Goal: Information Seeking & Learning: Learn about a topic

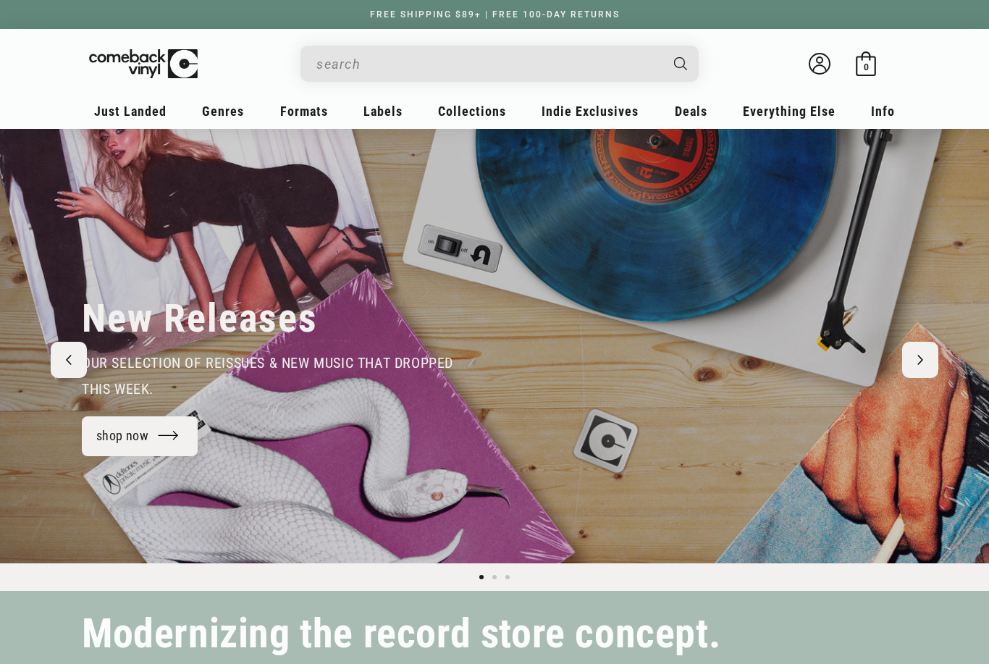
click at [427, 70] on input "When autocomplete results are available use up and down arrows to review and en…" at bounding box center [487, 64] width 343 height 30
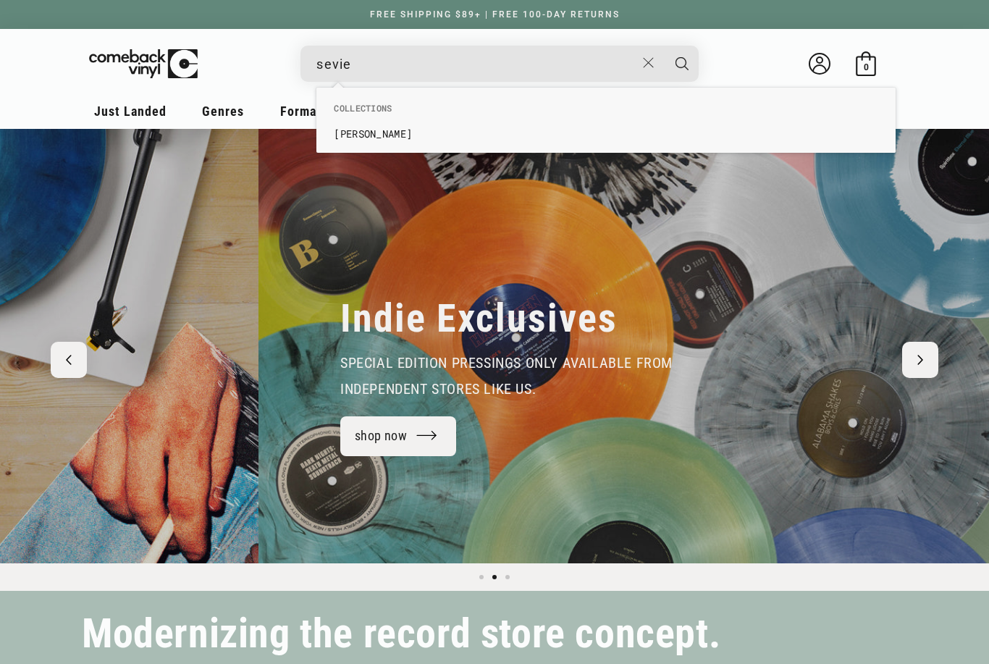
scroll to position [0, 989]
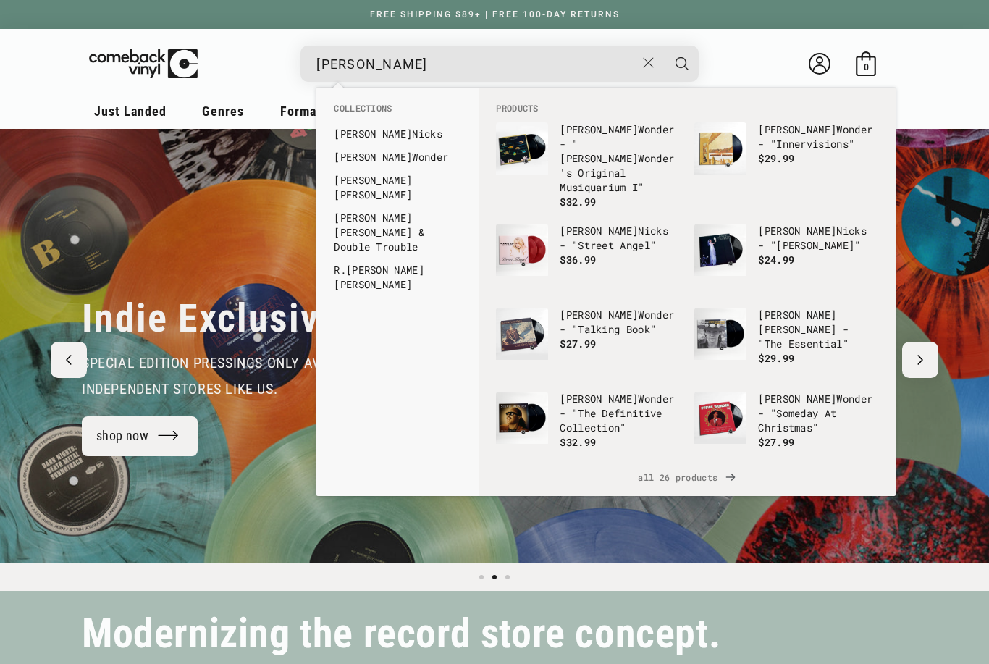
type input "stevie"
click at [426, 182] on link "Stevie Ray Vaughan" at bounding box center [397, 187] width 127 height 29
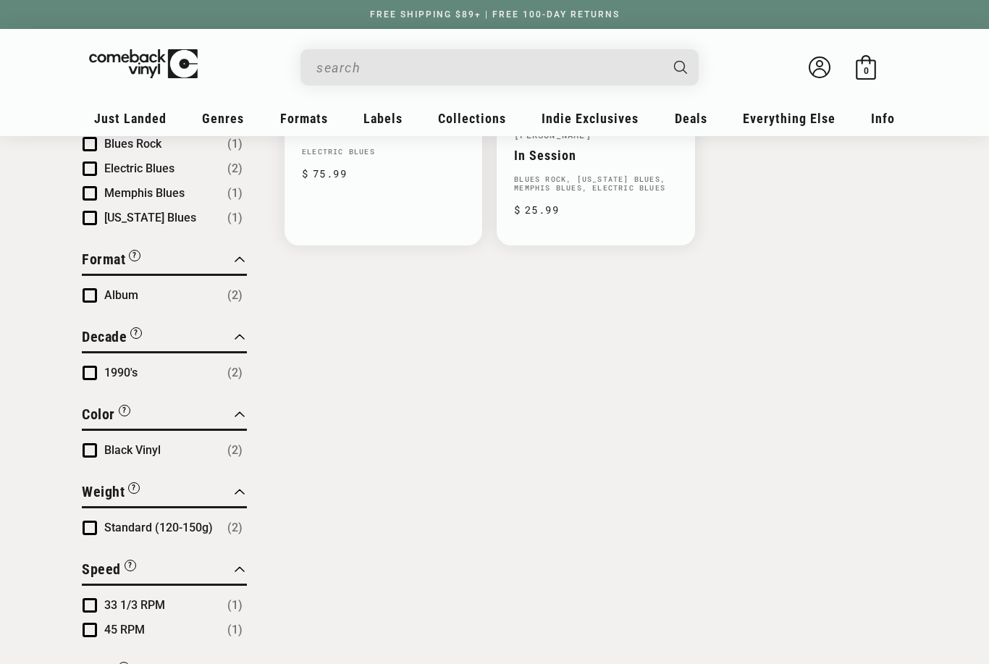
scroll to position [367, 0]
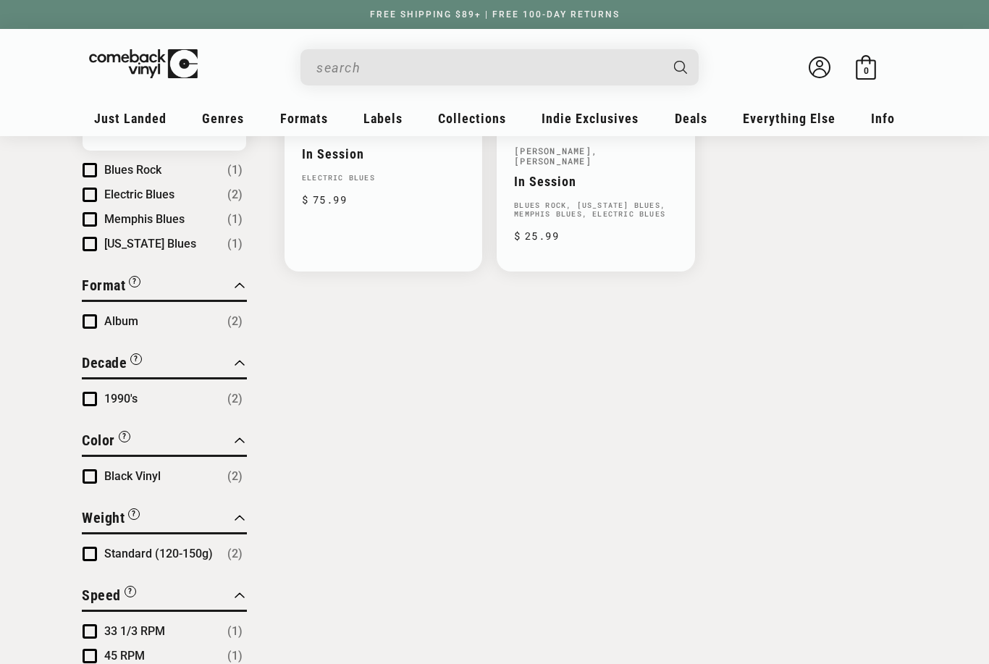
click at [83, 329] on li "Album (2)" at bounding box center [163, 321] width 160 height 17
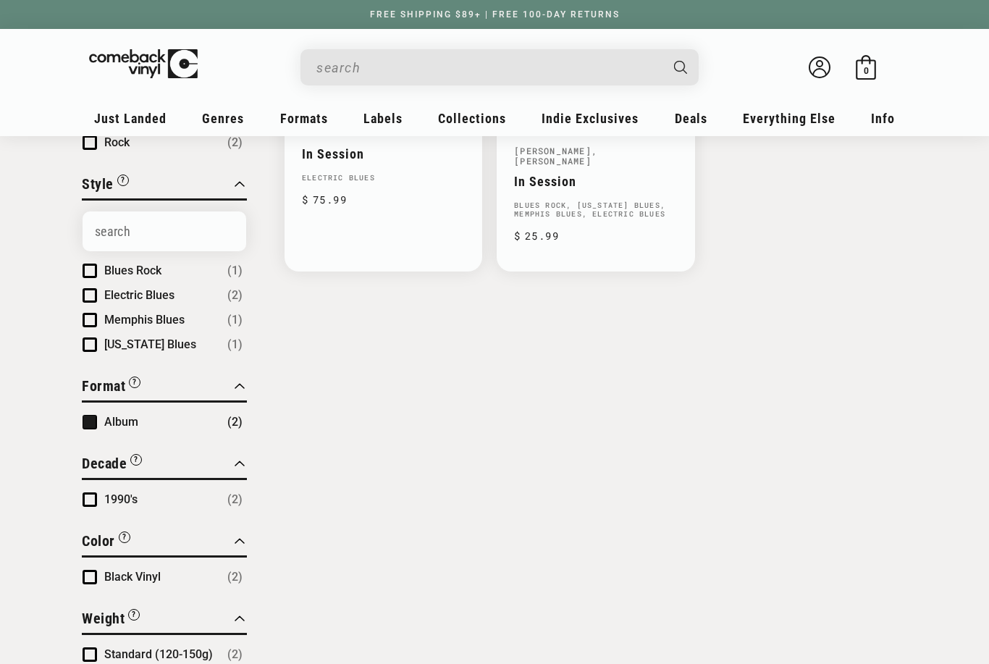
click at [163, 344] on span "Texas Blues" at bounding box center [150, 344] width 92 height 14
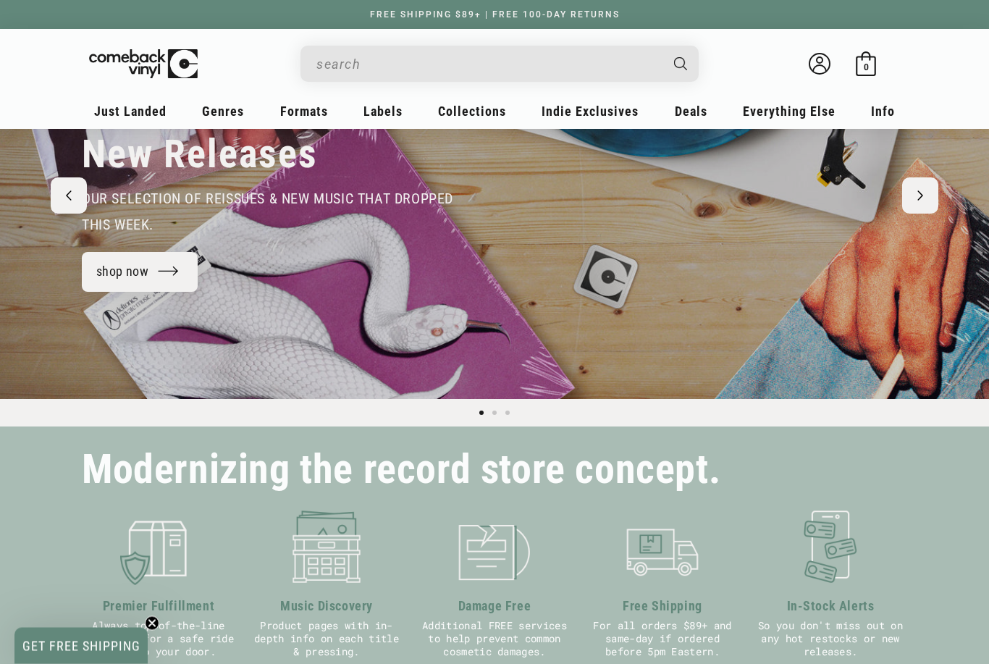
scroll to position [164, 0]
click at [132, 277] on link "shop now" at bounding box center [140, 272] width 116 height 40
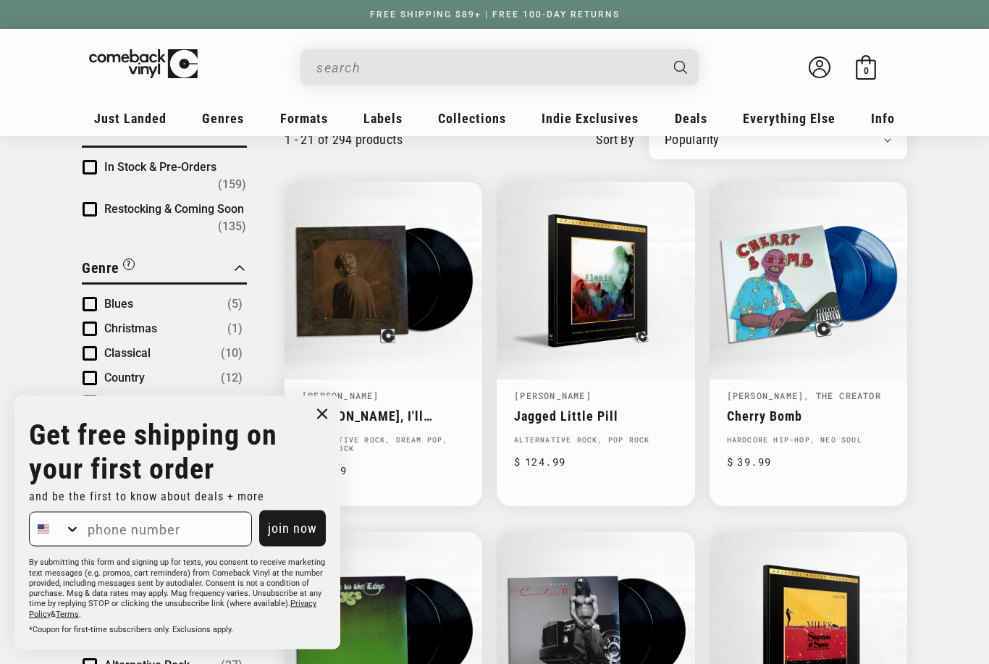
scroll to position [122, 0]
click at [384, 64] on input "When autocomplete results are available use up and down arrows to review and en…" at bounding box center [487, 68] width 343 height 30
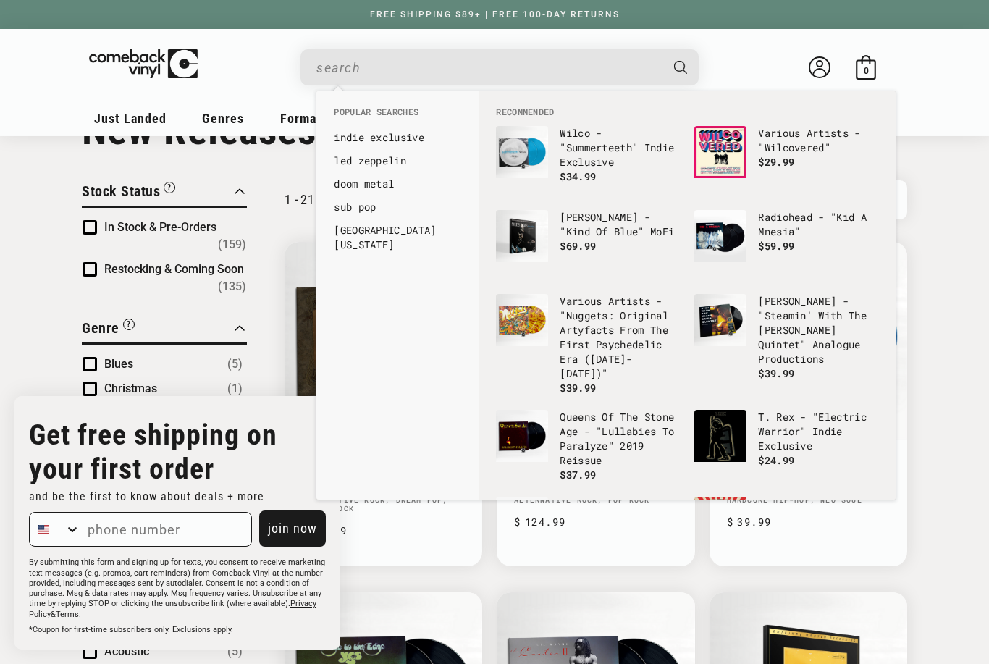
scroll to position [0, 0]
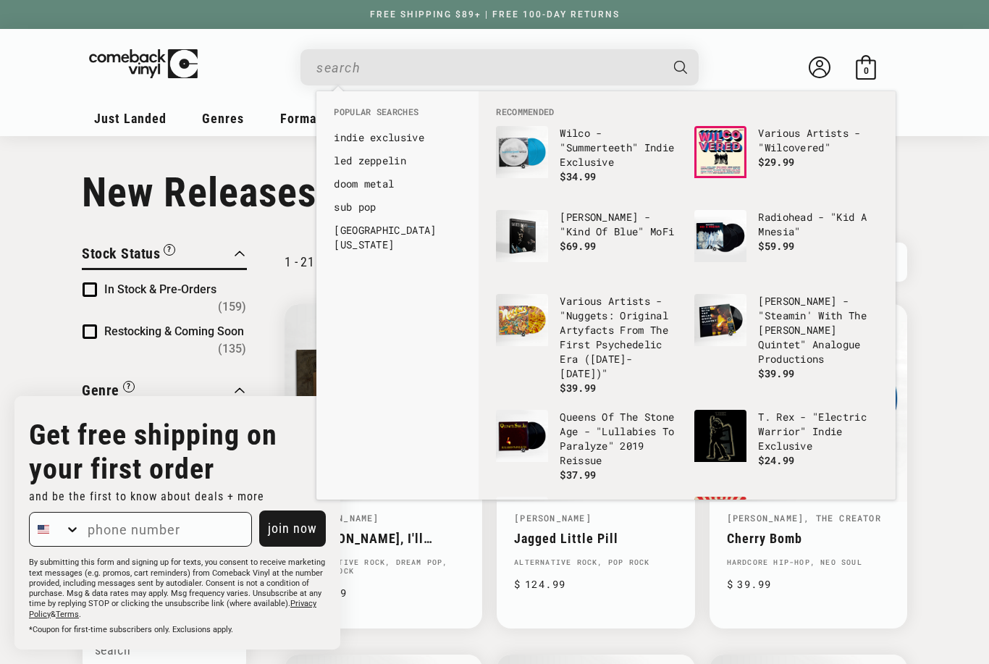
click at [408, 64] on input "When autocomplete results are available use up and down arrows to review and en…" at bounding box center [487, 68] width 343 height 30
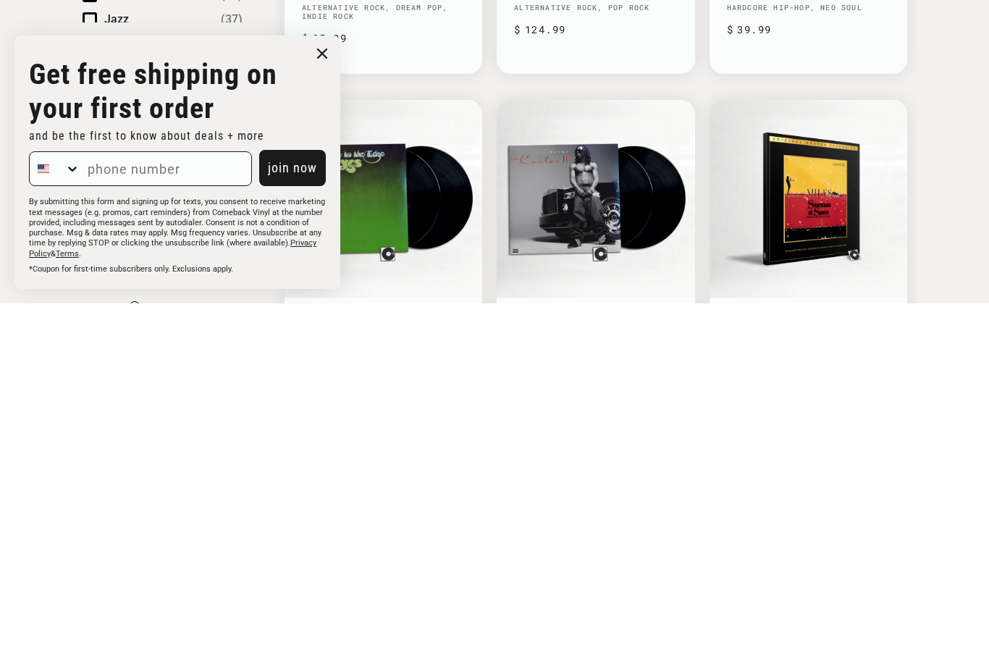
scroll to position [198, 0]
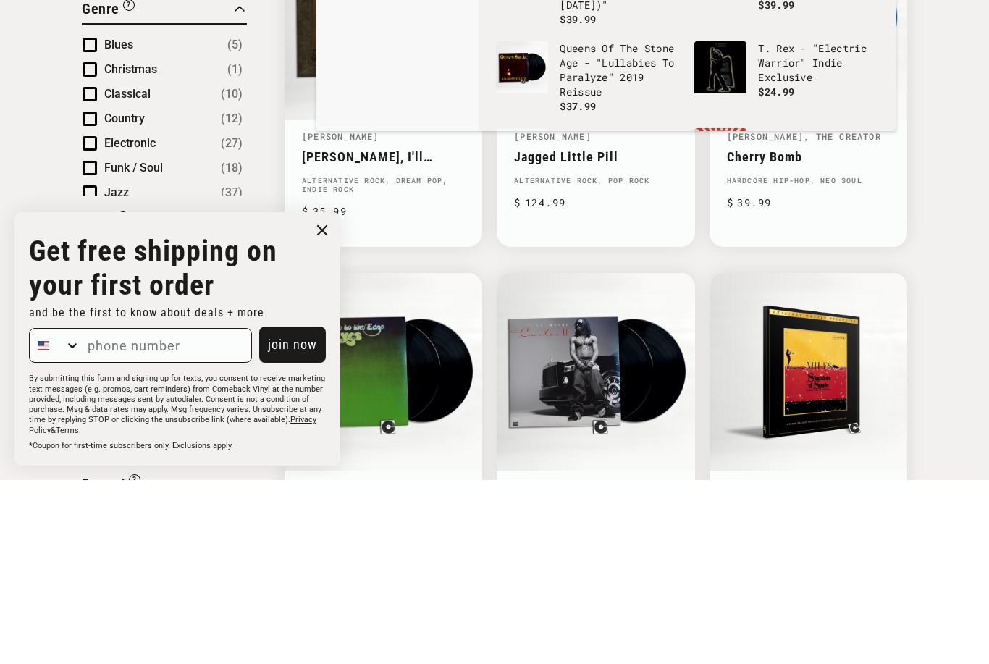
click at [324, 404] on circle "Close dialog" at bounding box center [322, 414] width 21 height 21
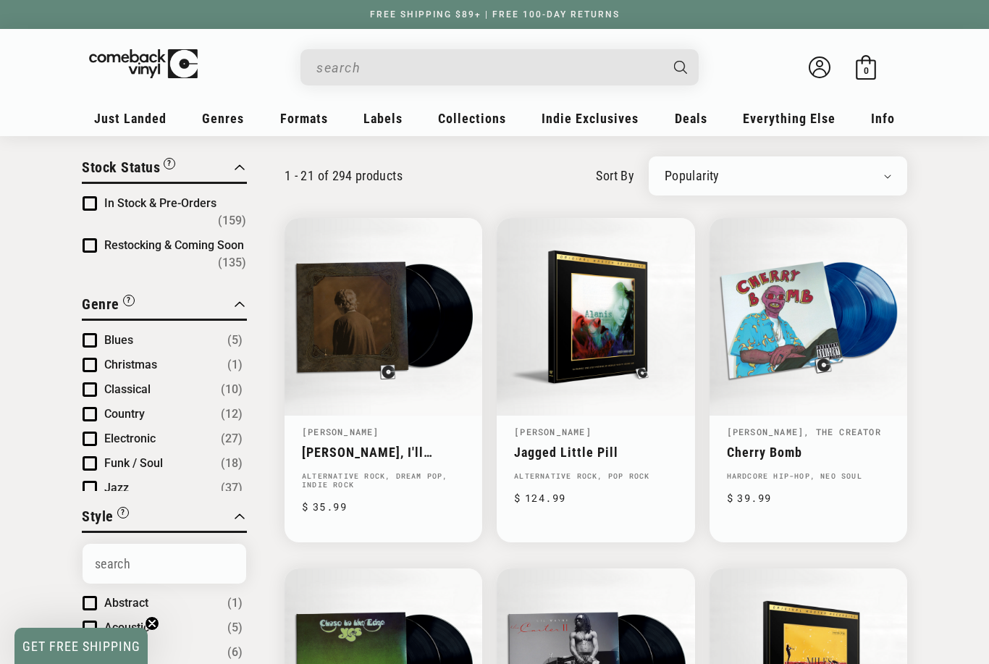
scroll to position [76, 0]
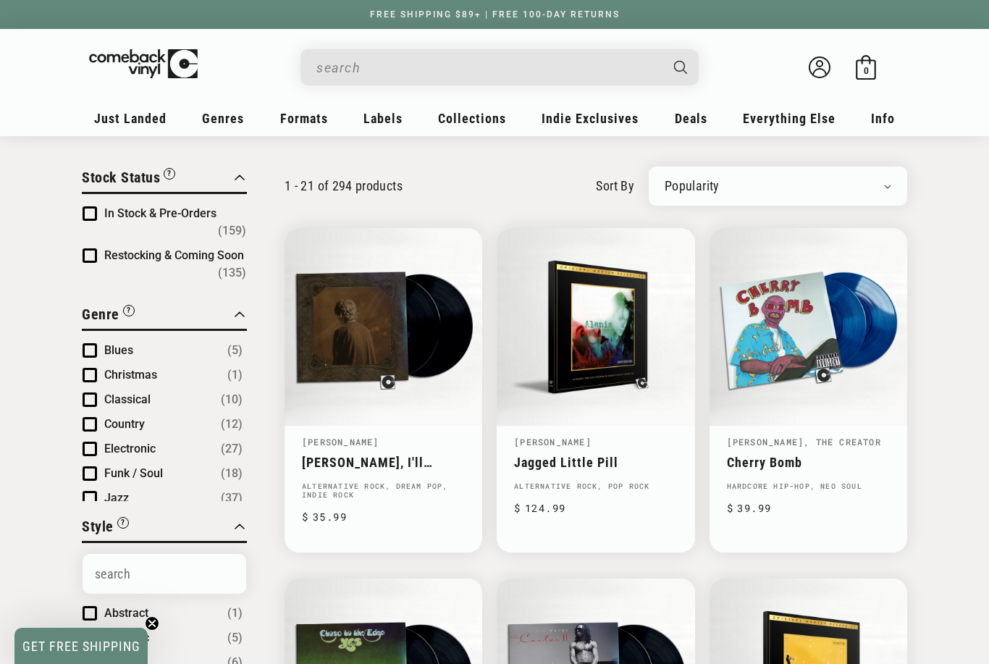
click at [825, 67] on icon at bounding box center [820, 67] width 22 height 22
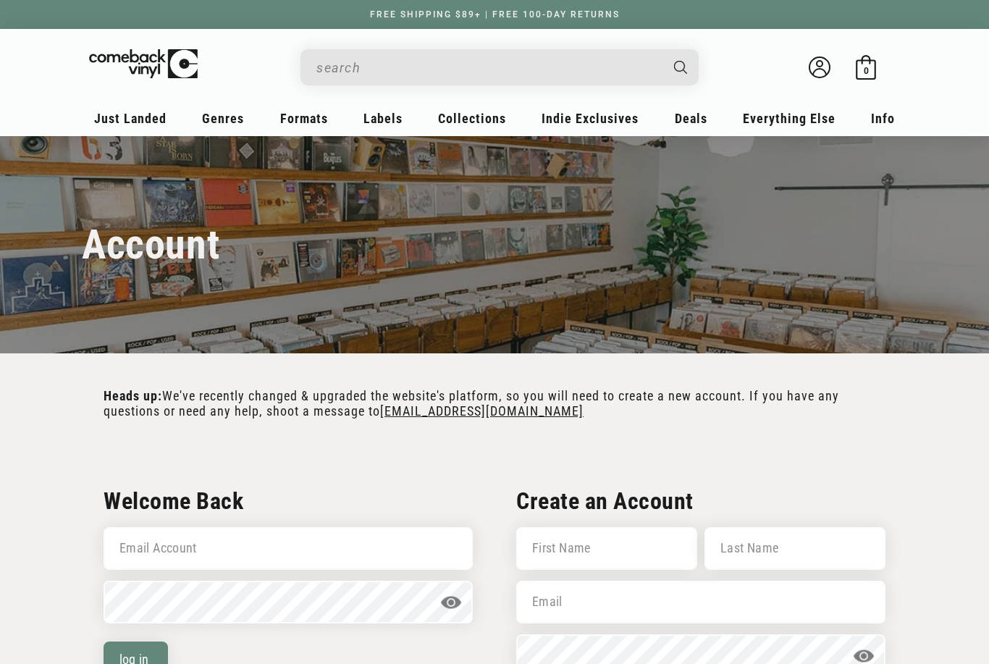
scroll to position [346, 0]
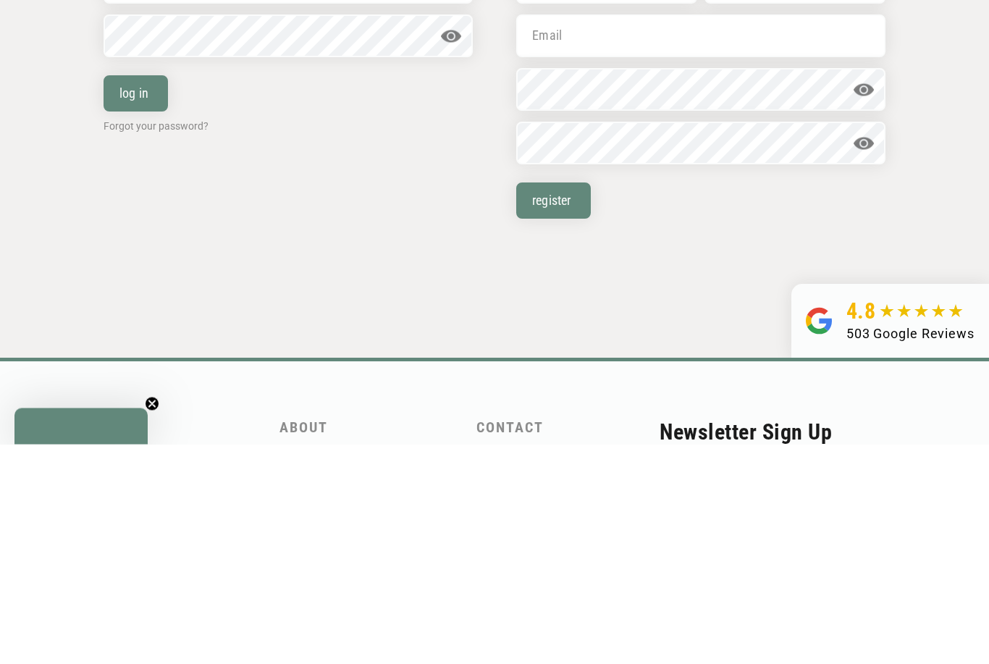
click at [360, 186] on input "Email Account" at bounding box center [288, 202] width 369 height 43
type input "mkiekey1@hotmail.com"
click at [135, 313] on button "log in" at bounding box center [136, 313] width 64 height 36
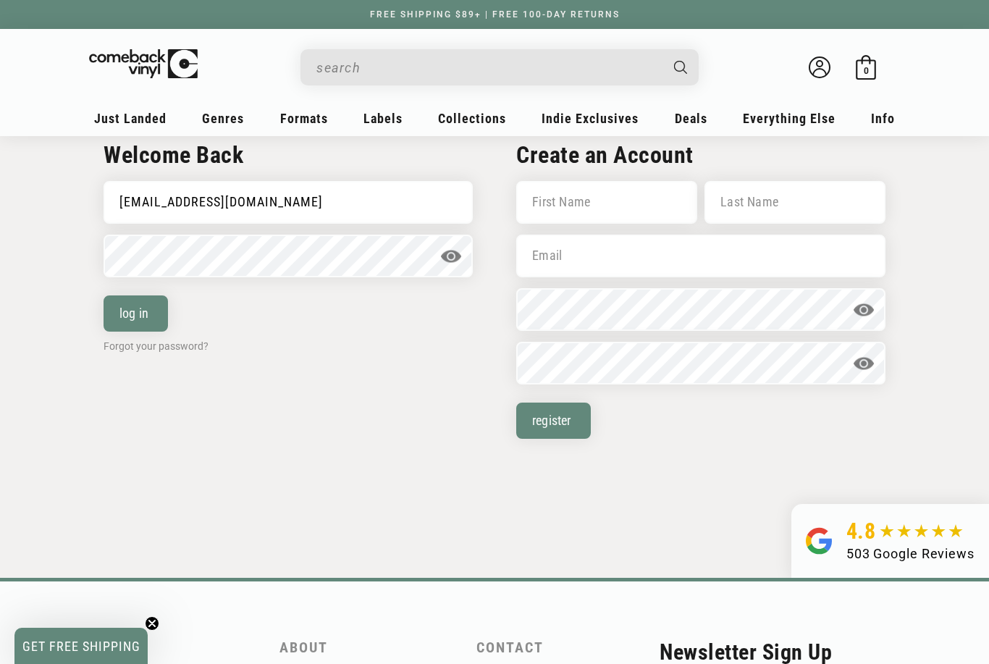
click at [140, 303] on button "log in" at bounding box center [136, 313] width 64 height 36
click at [138, 324] on button "log in" at bounding box center [136, 313] width 64 height 36
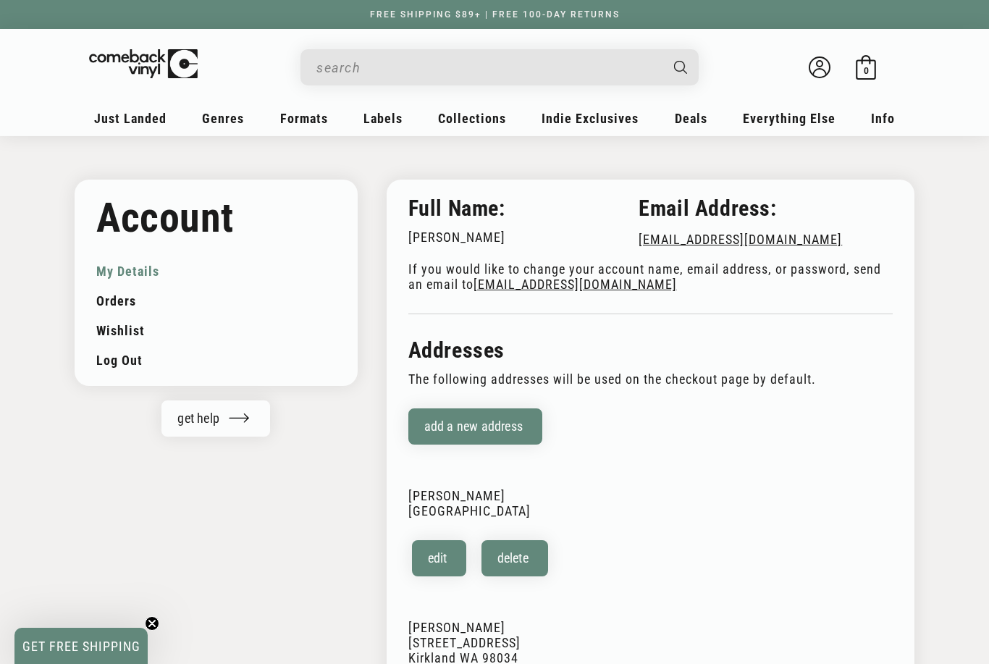
click at [849, 210] on link "Classic Rock" at bounding box center [845, 212] width 146 height 25
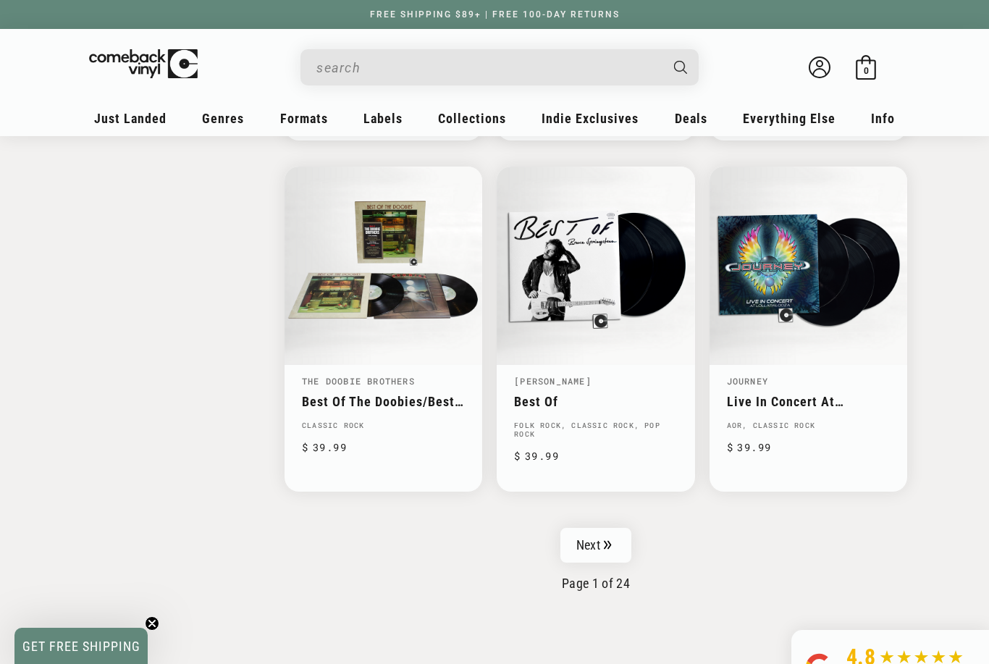
scroll to position [2248, 0]
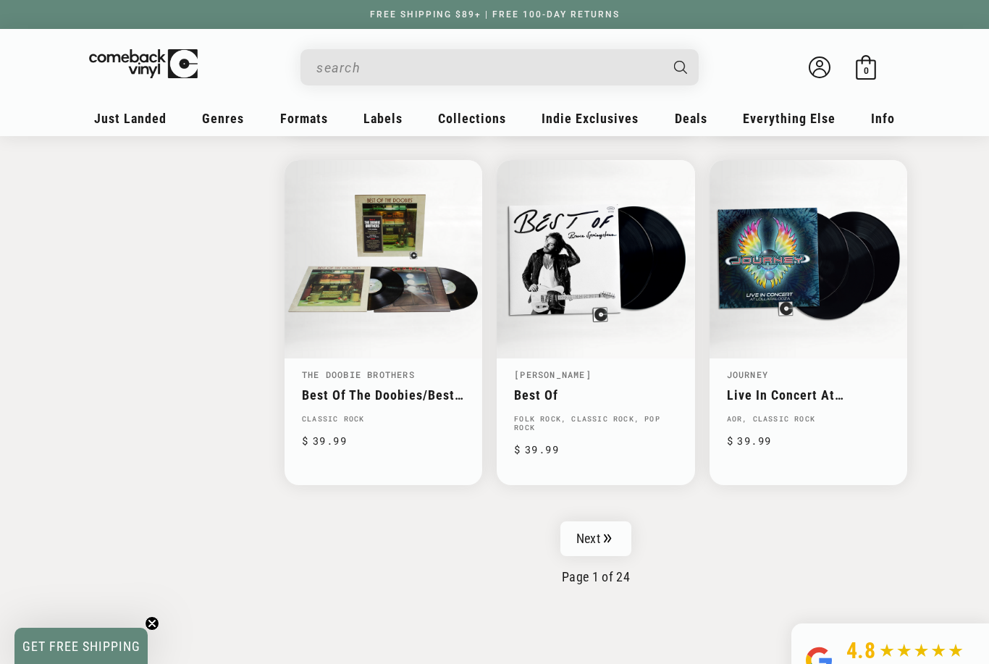
click at [601, 531] on link "Next" at bounding box center [595, 538] width 71 height 35
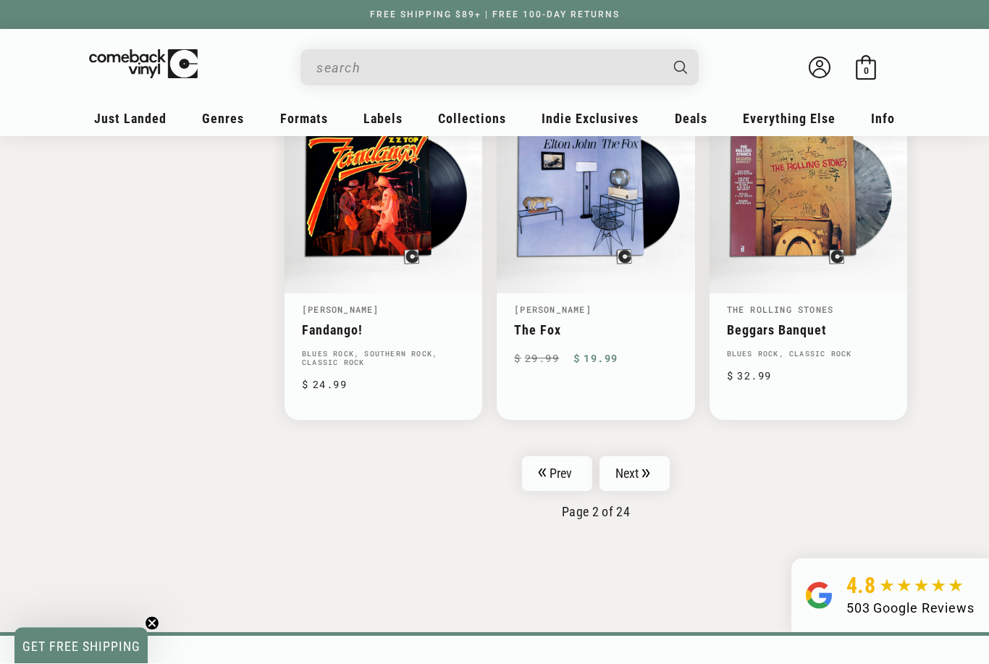
scroll to position [2306, 0]
click at [638, 455] on link "Next" at bounding box center [635, 472] width 71 height 35
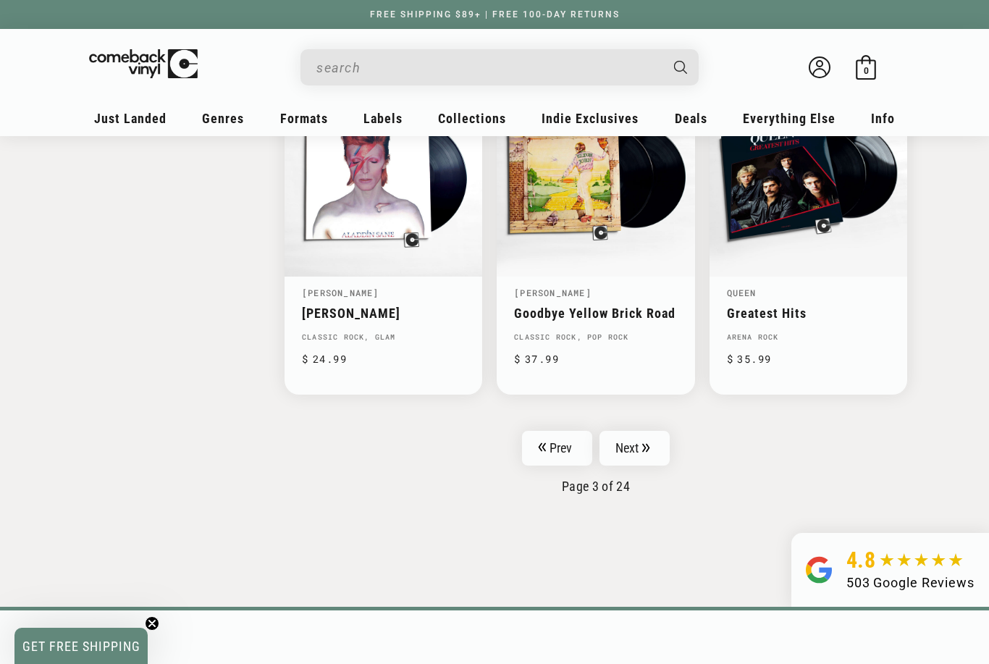
click at [642, 443] on icon "Pagination" at bounding box center [646, 447] width 8 height 9
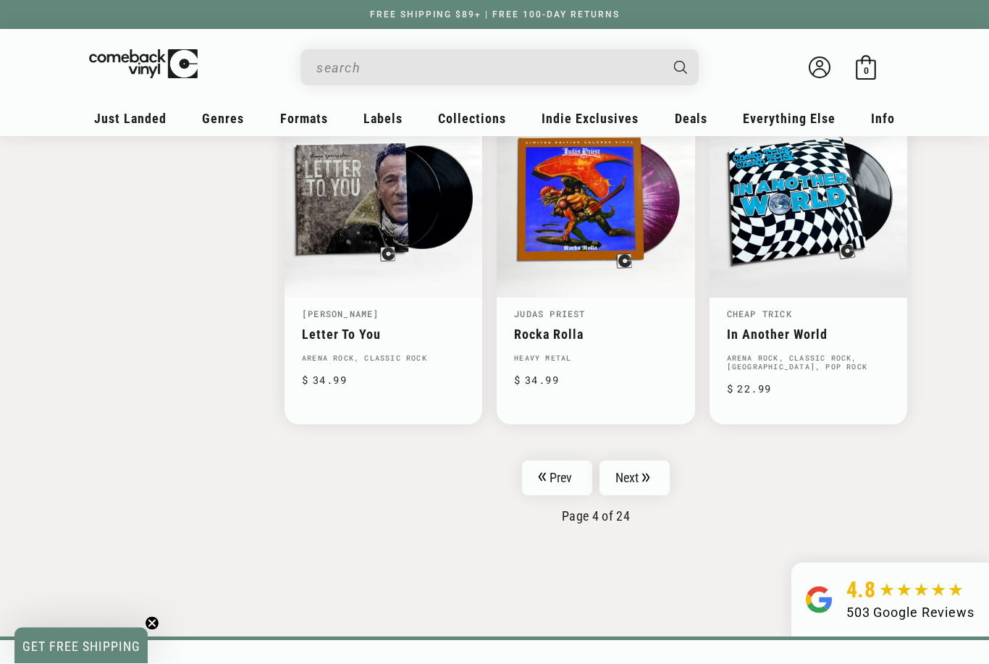
scroll to position [2308, 0]
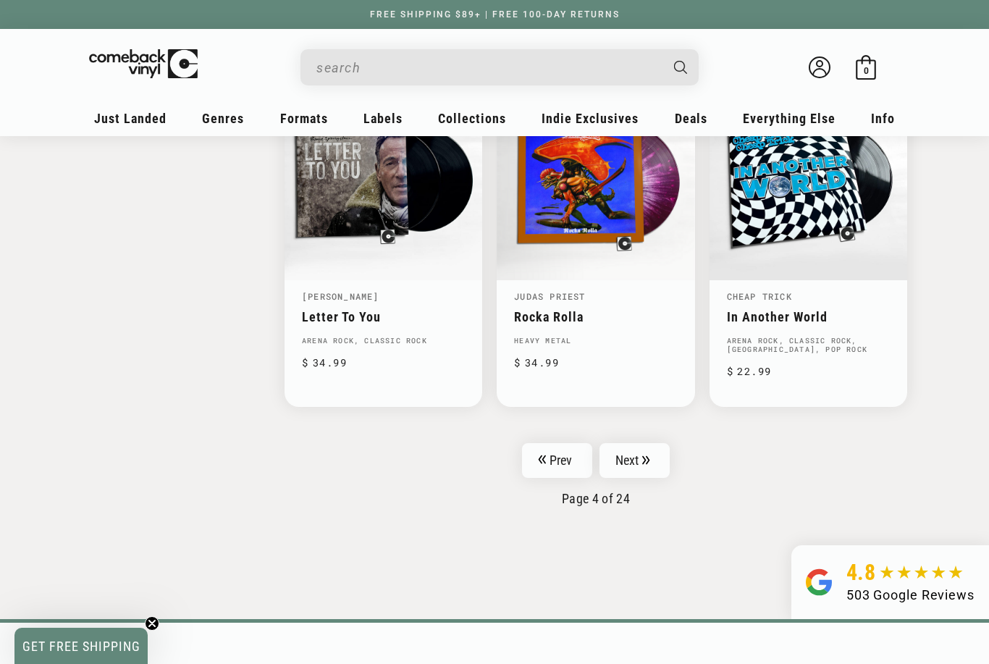
click at [422, 70] on input "When autocomplete results are available use up and down arrows to review and en…" at bounding box center [487, 68] width 343 height 30
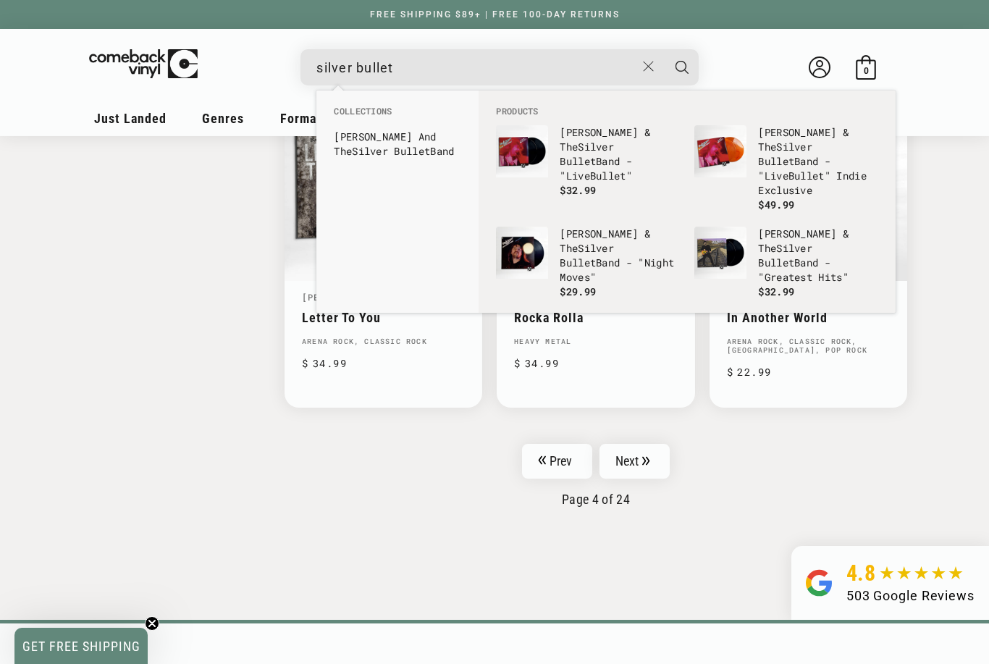
type input "silver bullet"
click at [390, 143] on link "Bob Seger And The Silver Bullet Band" at bounding box center [397, 144] width 127 height 29
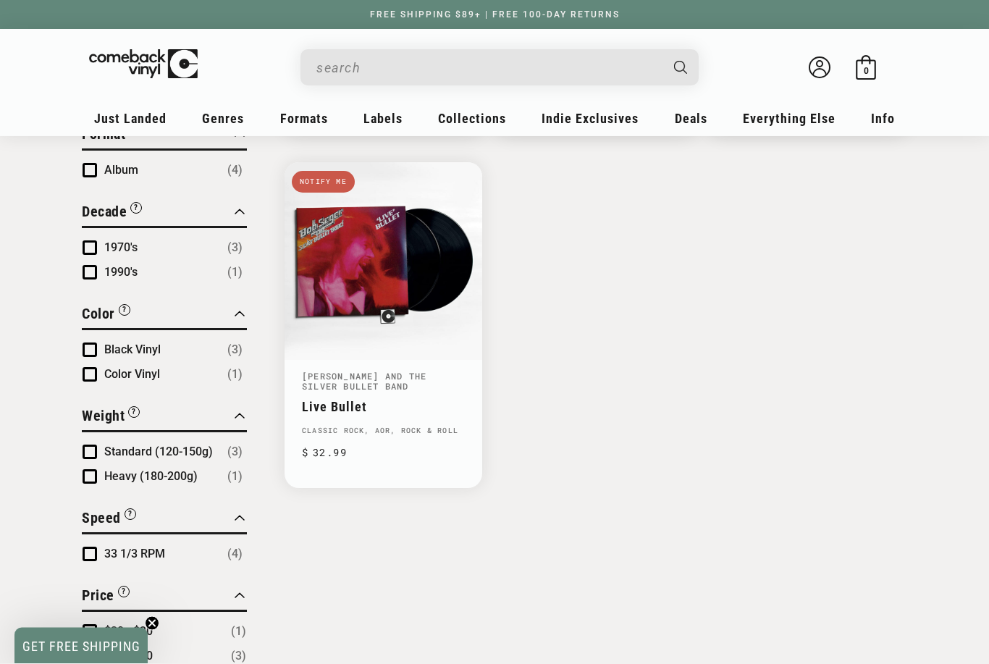
scroll to position [563, 0]
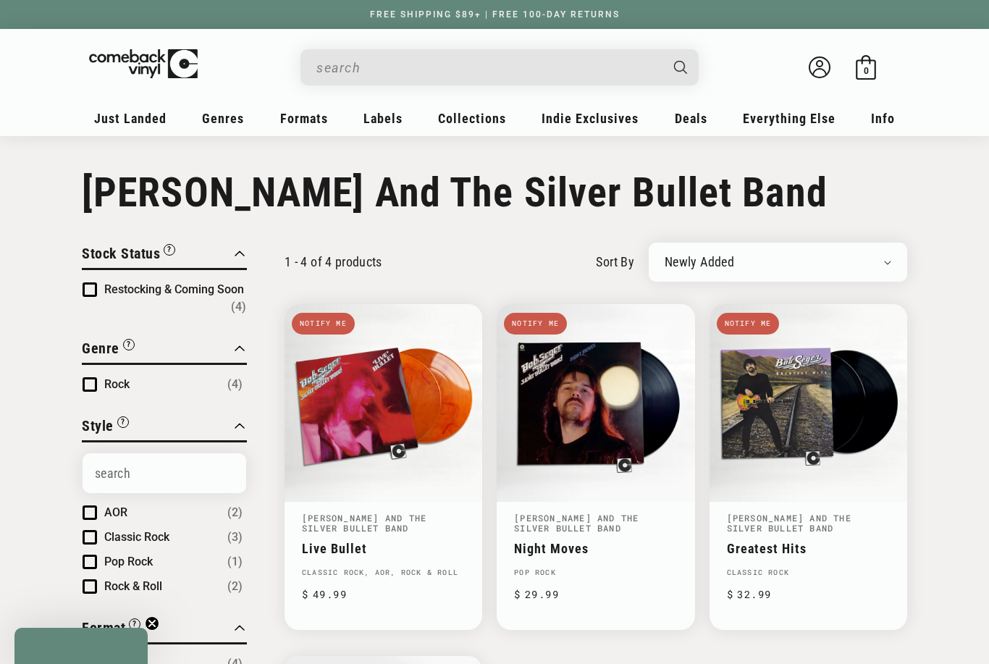
scroll to position [329, 0]
